Goal: Information Seeking & Learning: Understand process/instructions

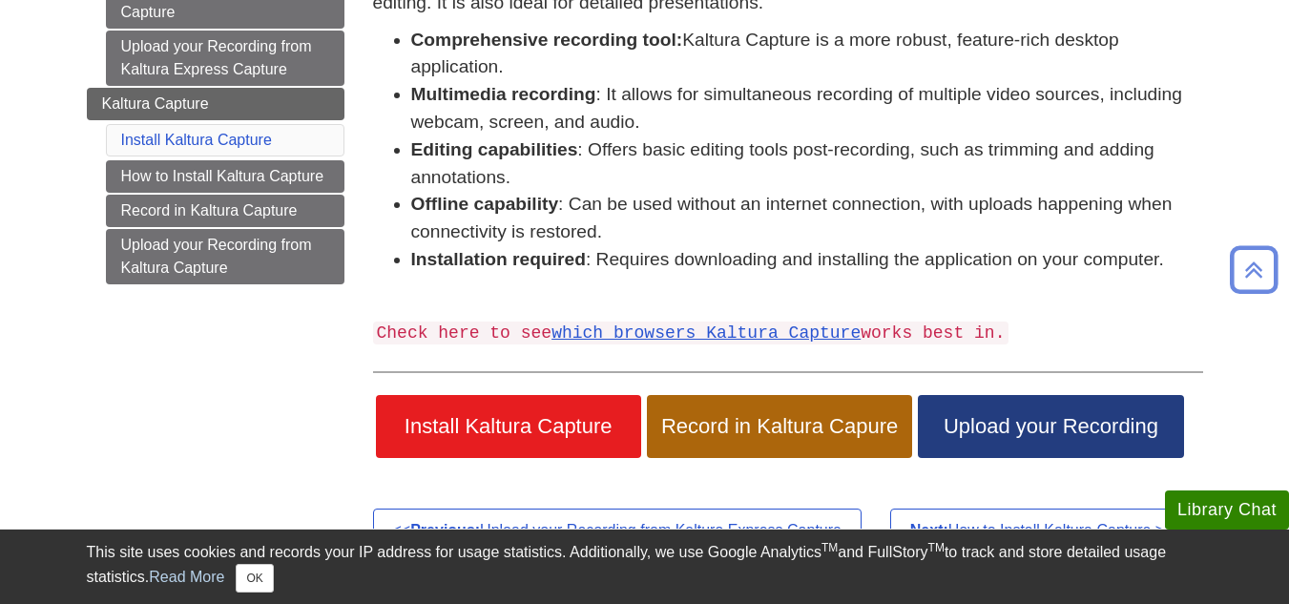
scroll to position [361, 0]
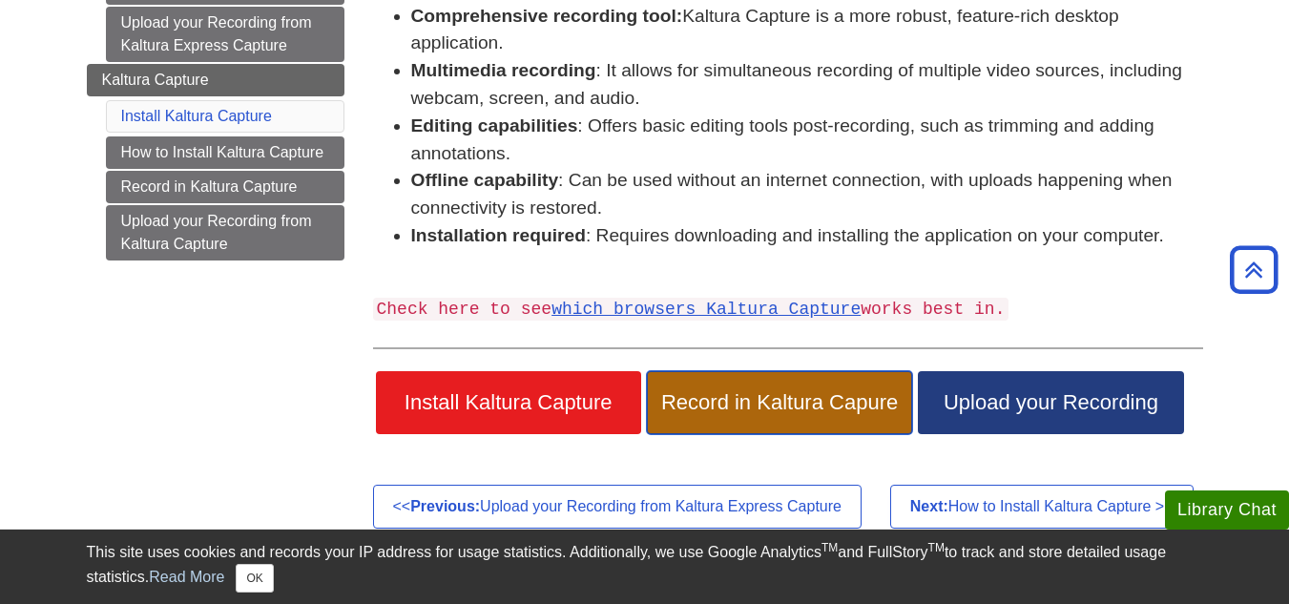
click at [741, 410] on span "Record in Kaltura Capure" at bounding box center [779, 402] width 237 height 25
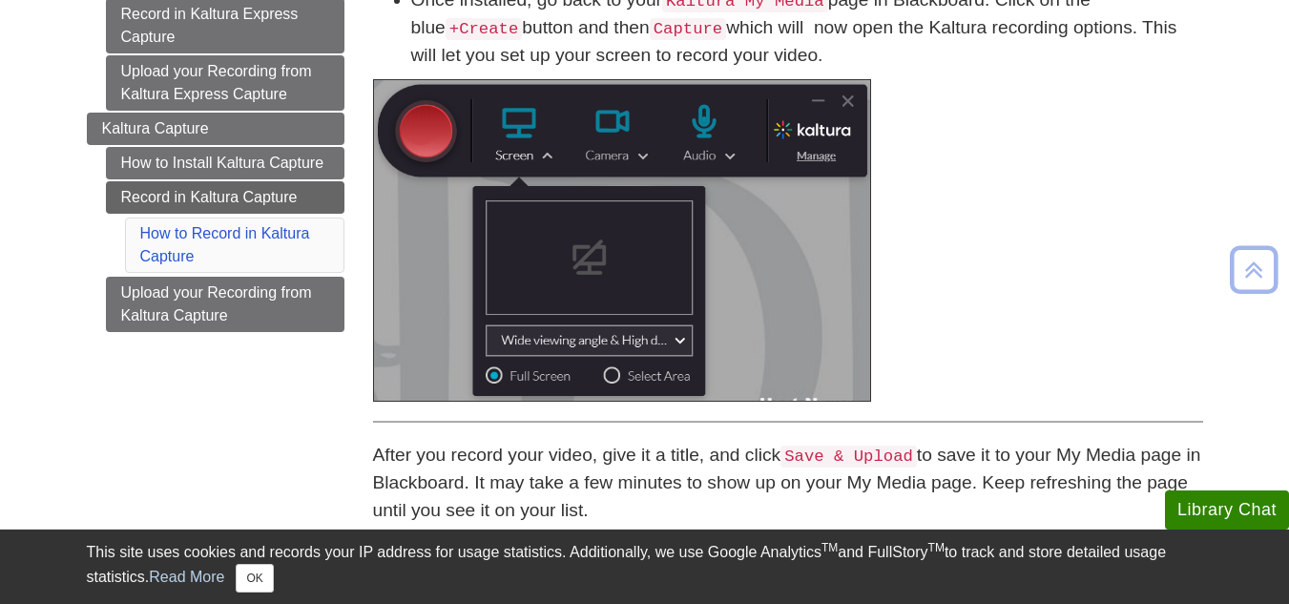
scroll to position [346, 0]
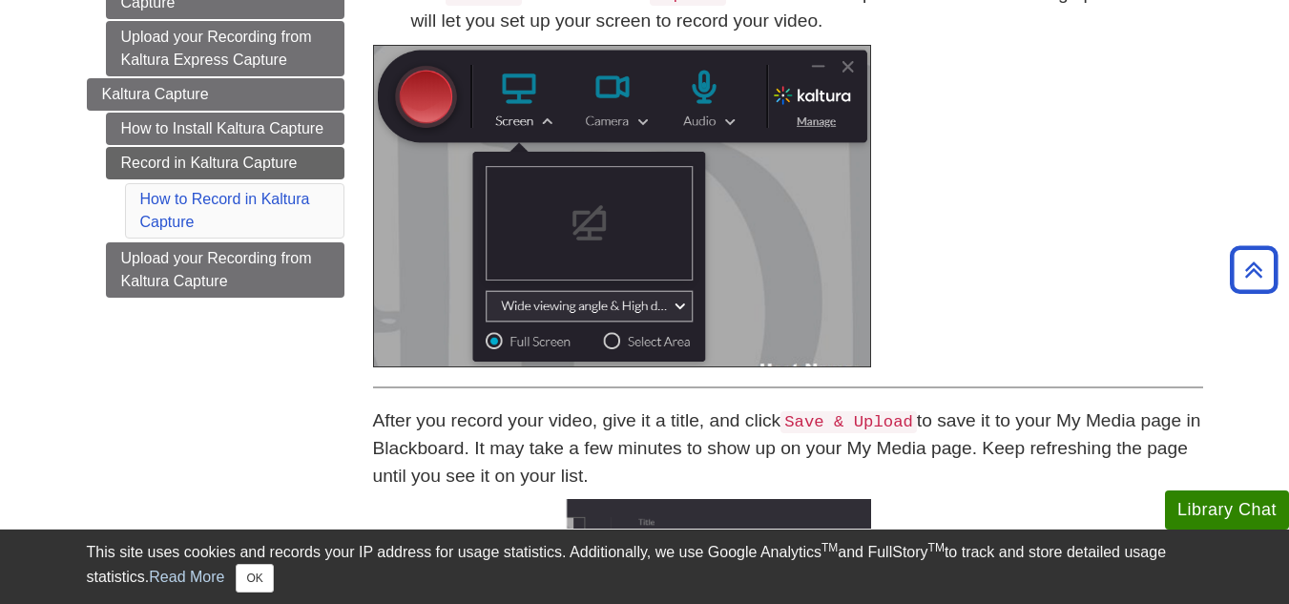
click at [845, 63] on img at bounding box center [622, 206] width 498 height 322
click at [643, 303] on img at bounding box center [622, 206] width 498 height 322
click at [568, 146] on img at bounding box center [622, 206] width 498 height 322
click at [549, 203] on img at bounding box center [622, 206] width 498 height 322
click at [511, 75] on img at bounding box center [622, 206] width 498 height 322
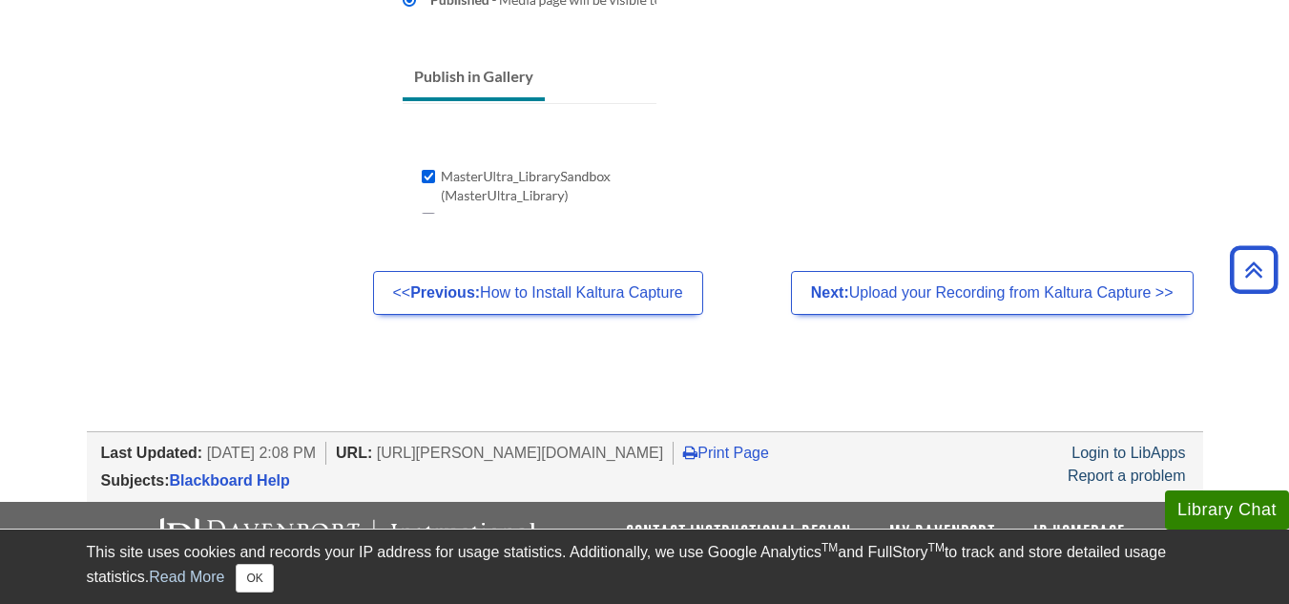
scroll to position [1919, 0]
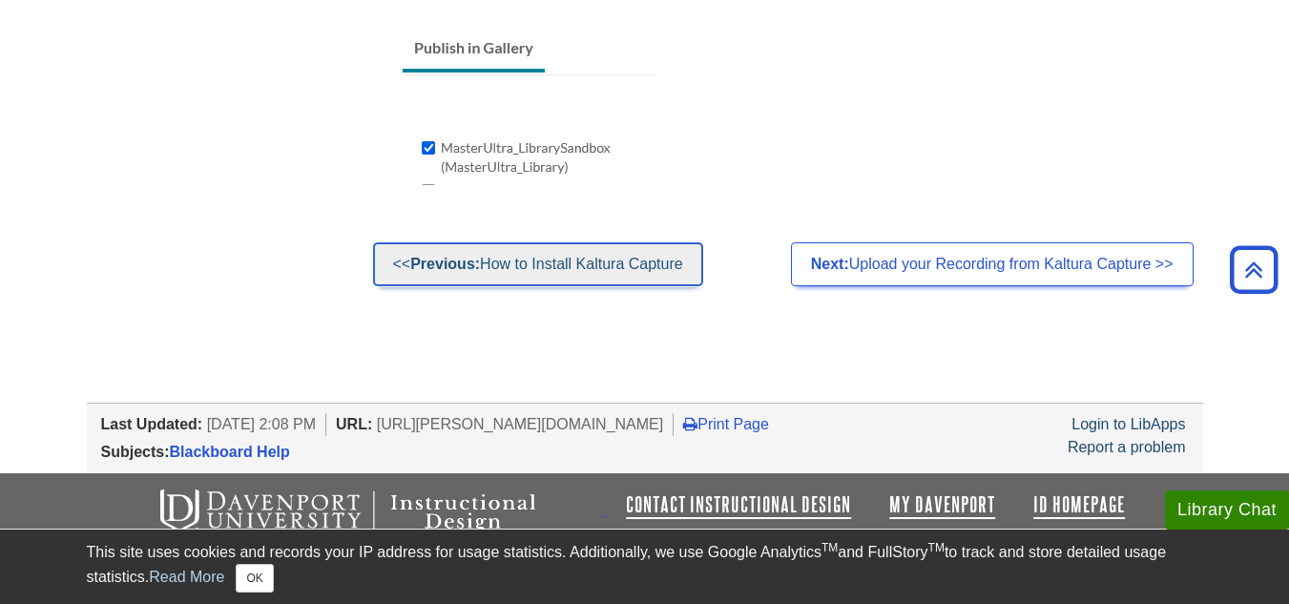
click at [623, 270] on link "<< Previous: How to Install Kaltura Capture" at bounding box center [538, 264] width 330 height 44
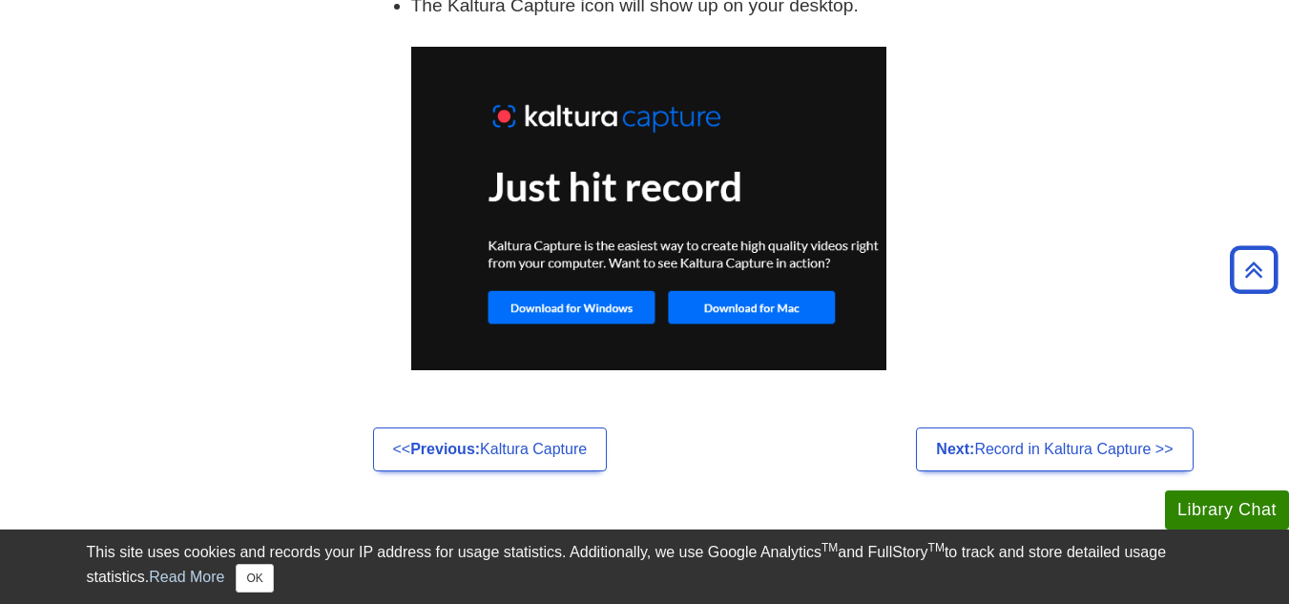
scroll to position [1511, 0]
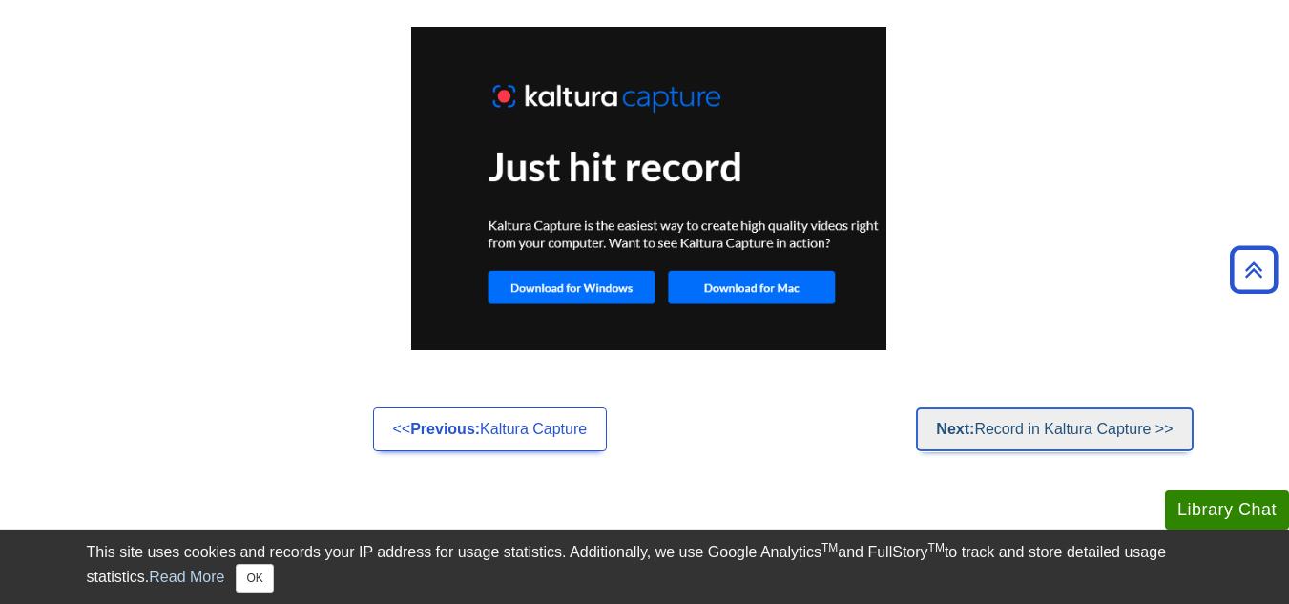
click at [952, 418] on link "Next: Record in Kaltura Capture >>" at bounding box center [1054, 429] width 277 height 44
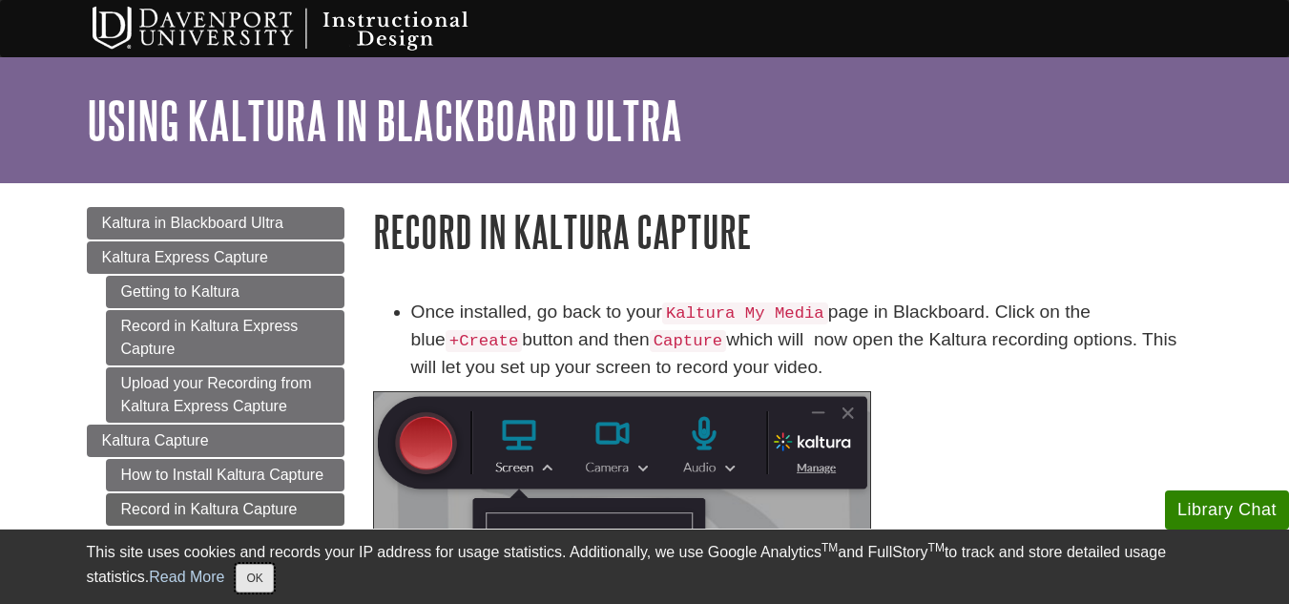
click at [259, 581] on button "OK" at bounding box center [254, 578] width 37 height 29
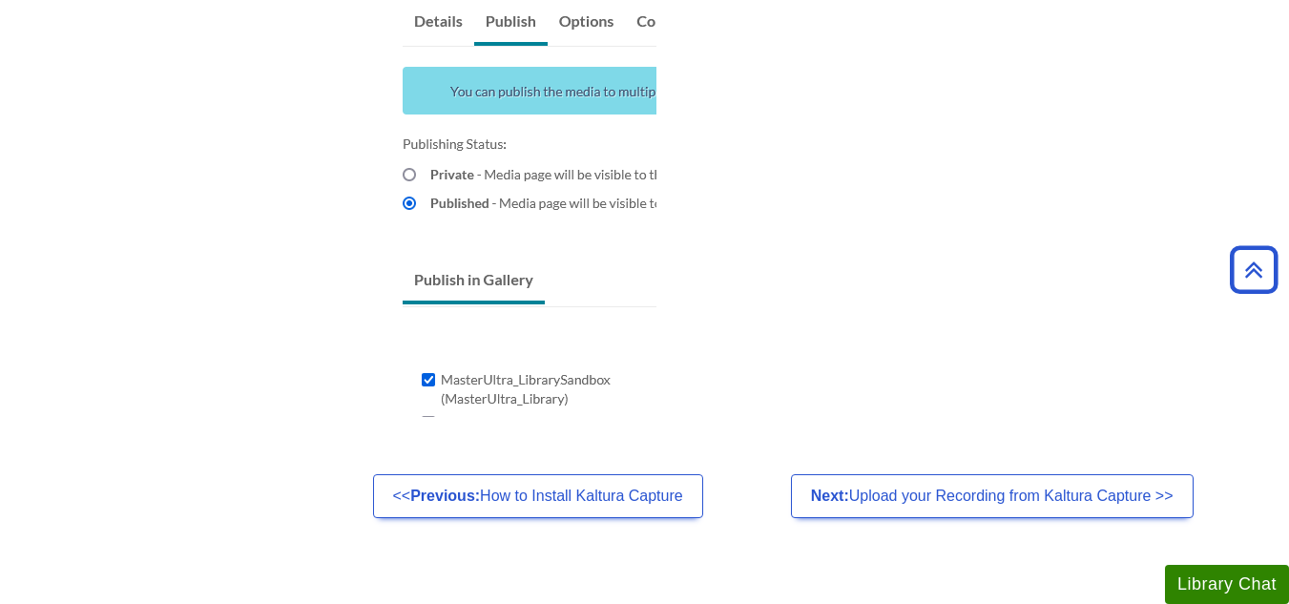
scroll to position [1703, 0]
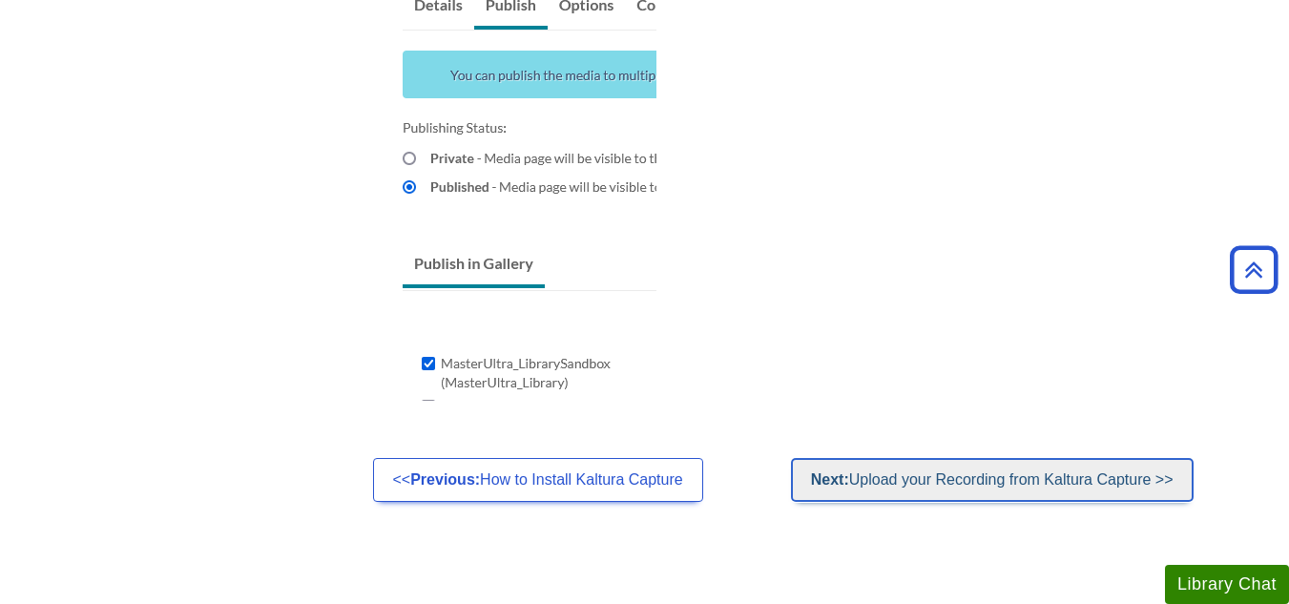
click at [919, 488] on link "Next: Upload your Recording from Kaltura Capture >>" at bounding box center [992, 480] width 402 height 44
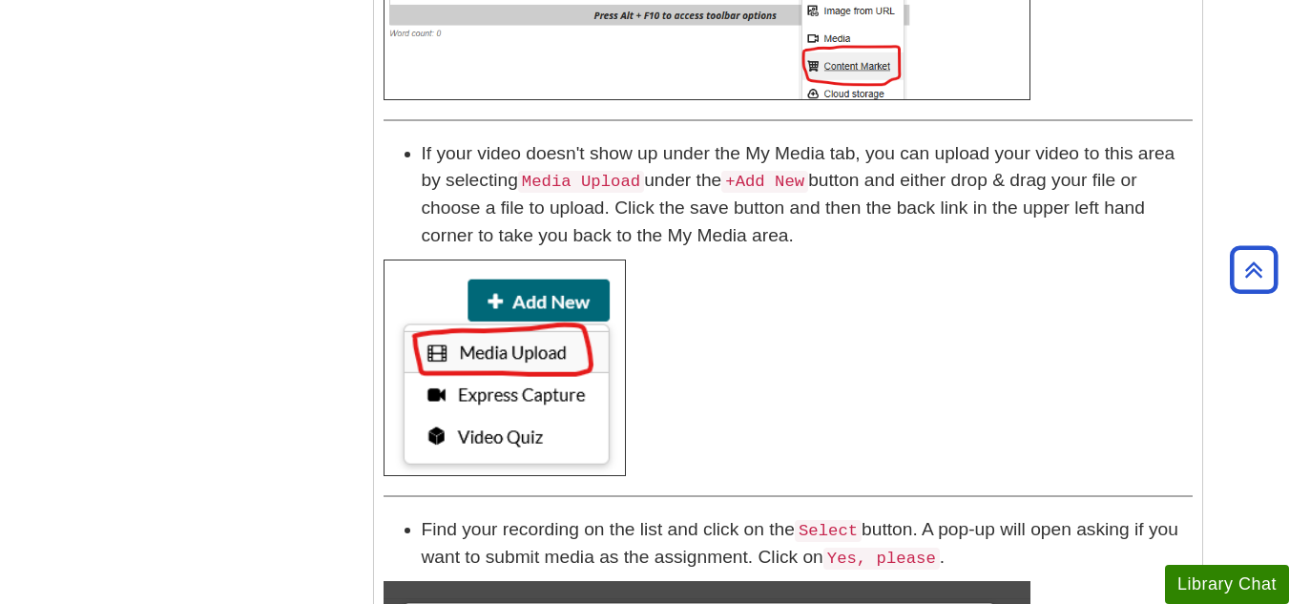
scroll to position [1462, 0]
